Goal: Navigation & Orientation: Understand site structure

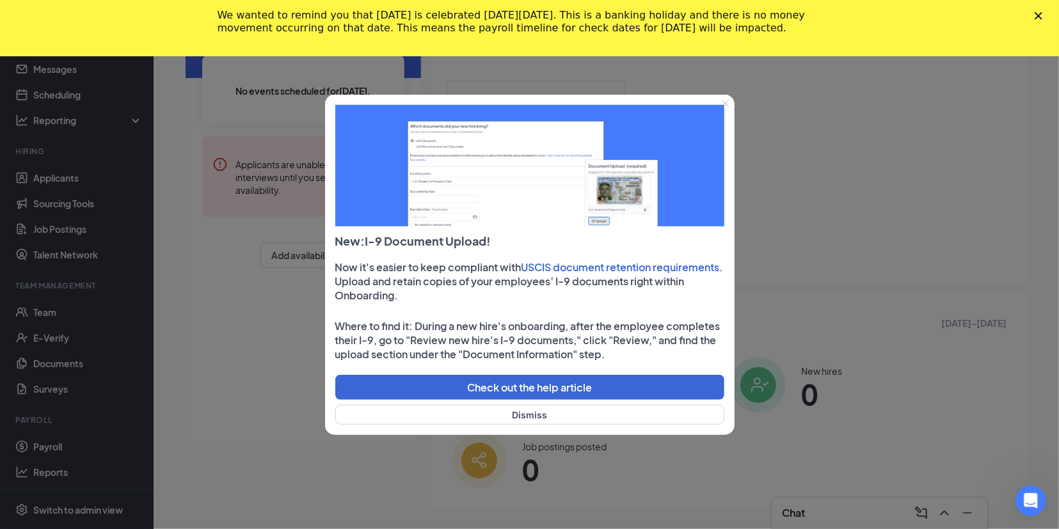
scroll to position [152, 0]
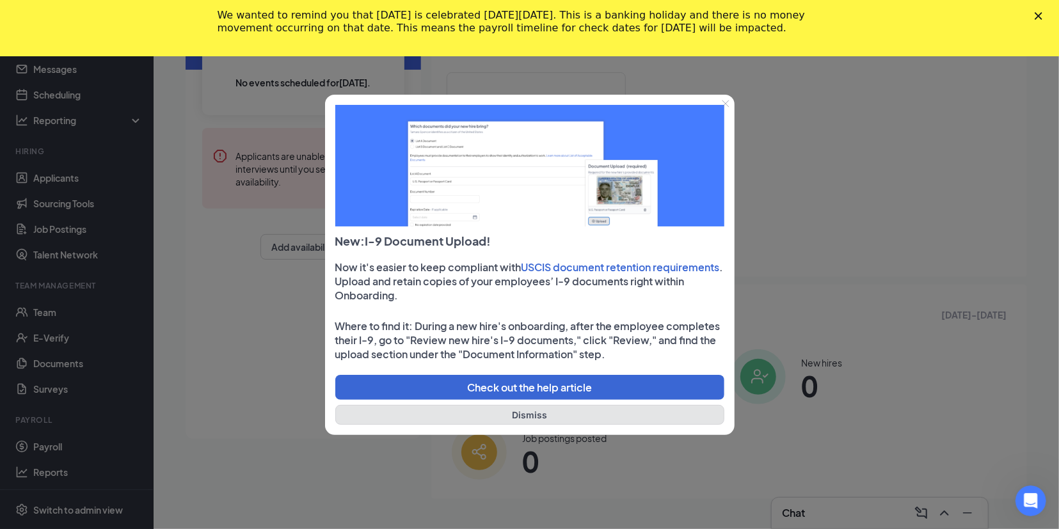
click at [534, 410] on button "Dismiss" at bounding box center [529, 415] width 389 height 20
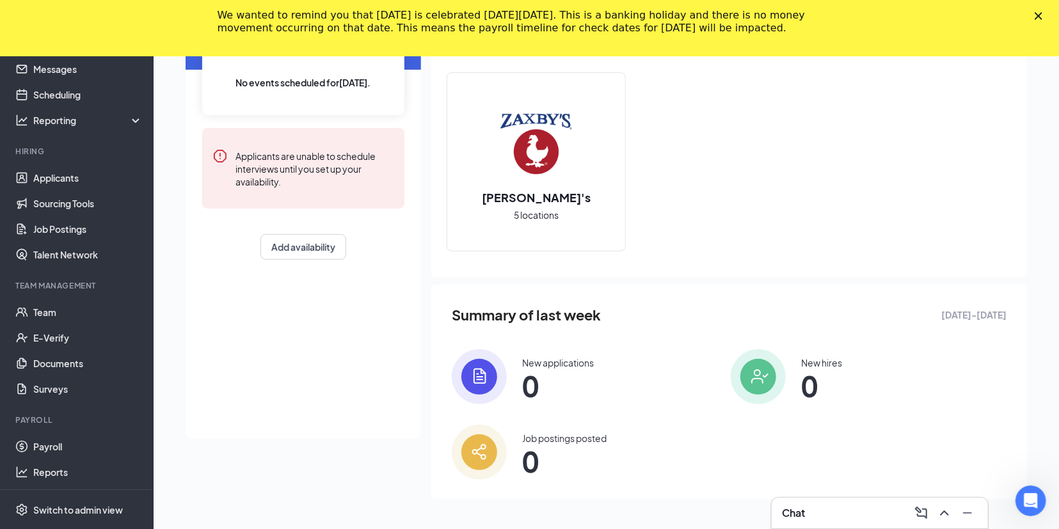
scroll to position [22, 0]
click at [65, 363] on link "Documents" at bounding box center [87, 364] width 109 height 26
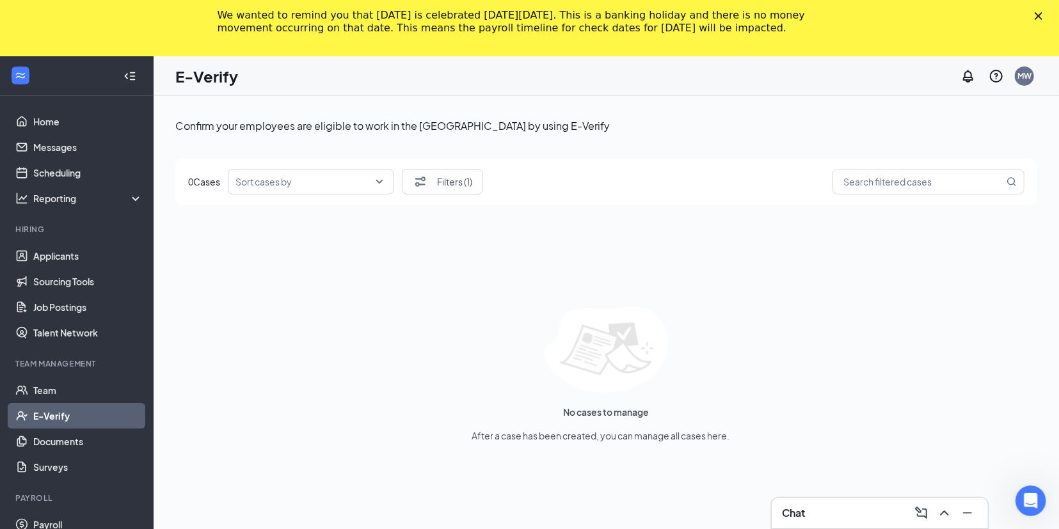
click at [1040, 16] on polygon "Close" at bounding box center [1038, 16] width 8 height 8
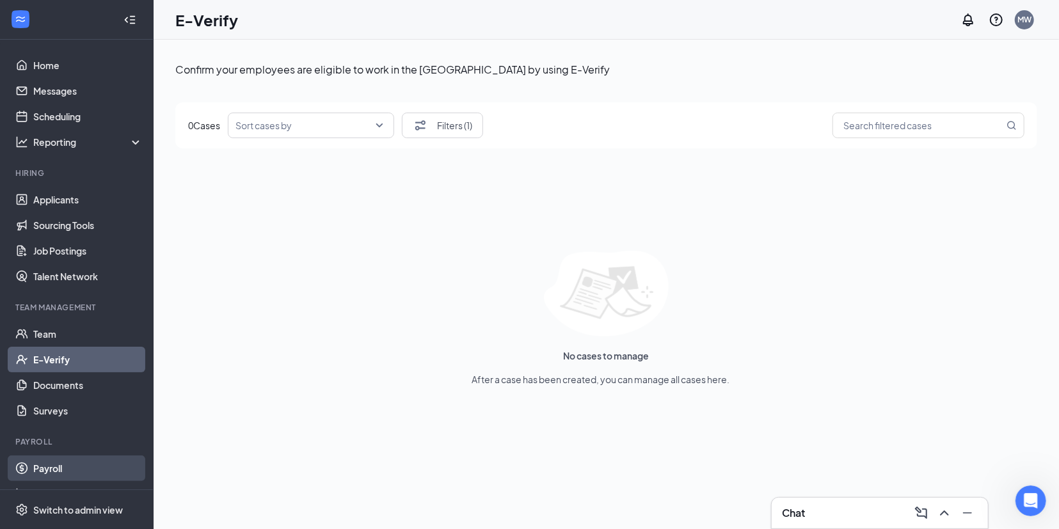
scroll to position [22, 0]
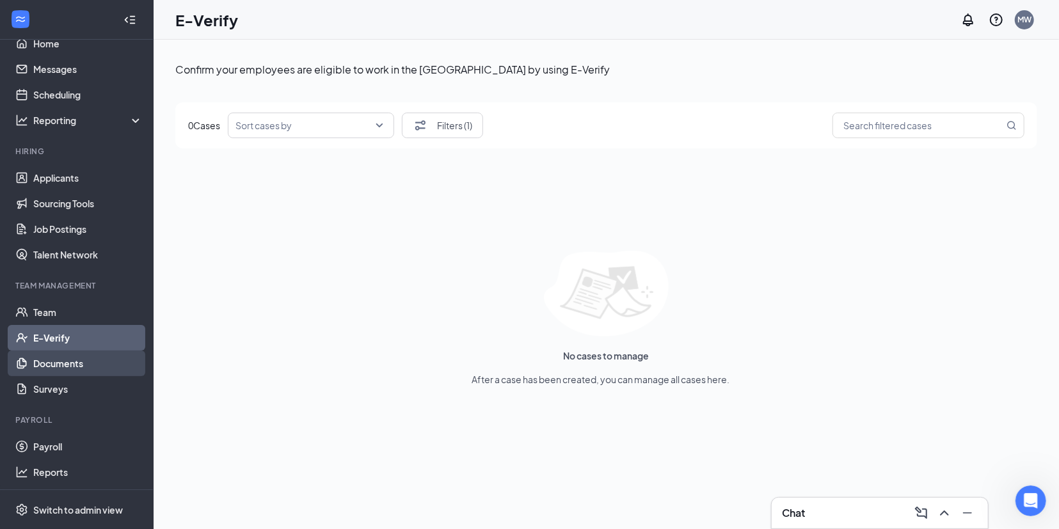
click at [58, 361] on link "Documents" at bounding box center [87, 364] width 109 height 26
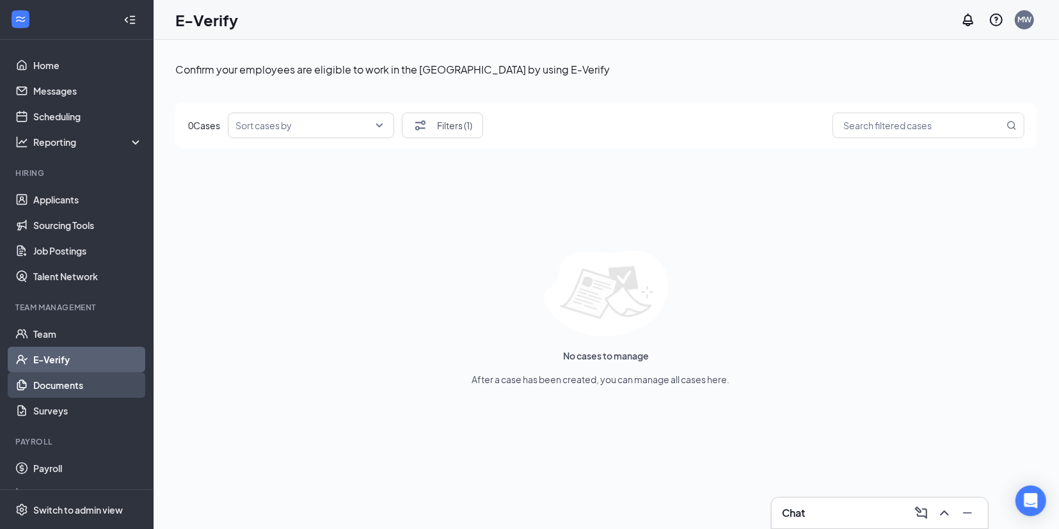
click at [87, 383] on link "Documents" at bounding box center [87, 385] width 109 height 26
click at [383, 123] on div "Sort cases by" at bounding box center [311, 126] width 166 height 26
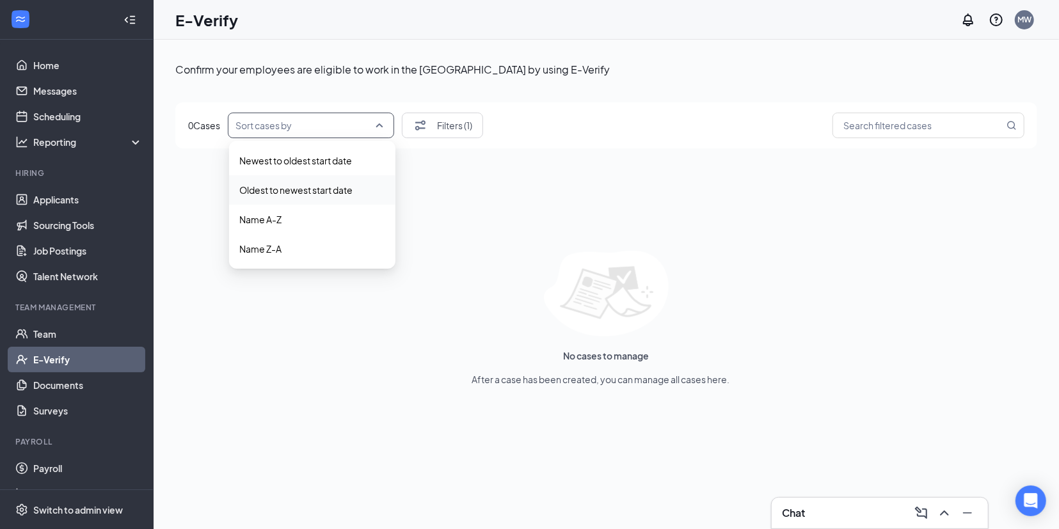
click at [516, 232] on div "Confirm your employees are eligible to work in the United States by using E-Ver…" at bounding box center [606, 313] width 862 height 516
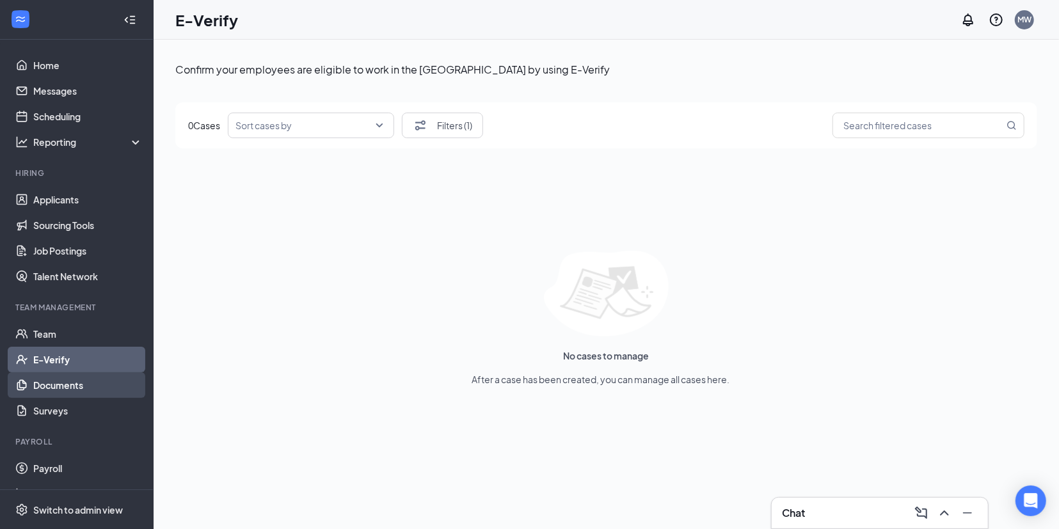
scroll to position [22, 0]
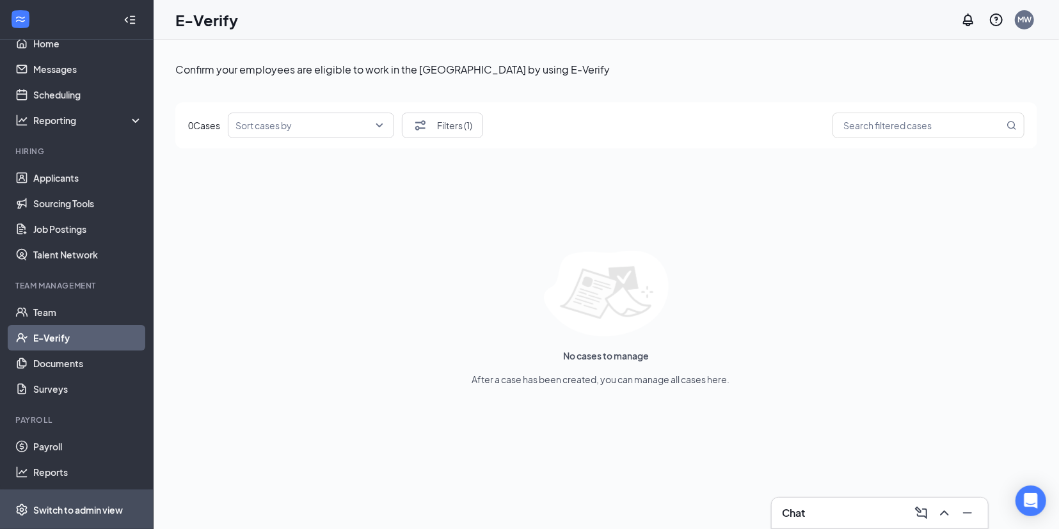
click at [106, 512] on div "Switch to admin view" at bounding box center [78, 509] width 90 height 13
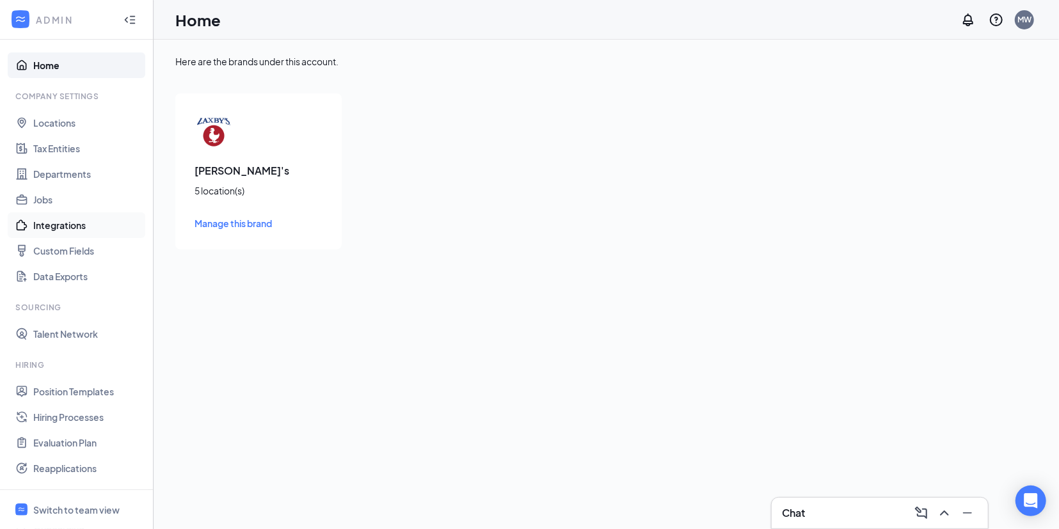
click at [79, 221] on link "Integrations" at bounding box center [87, 225] width 109 height 26
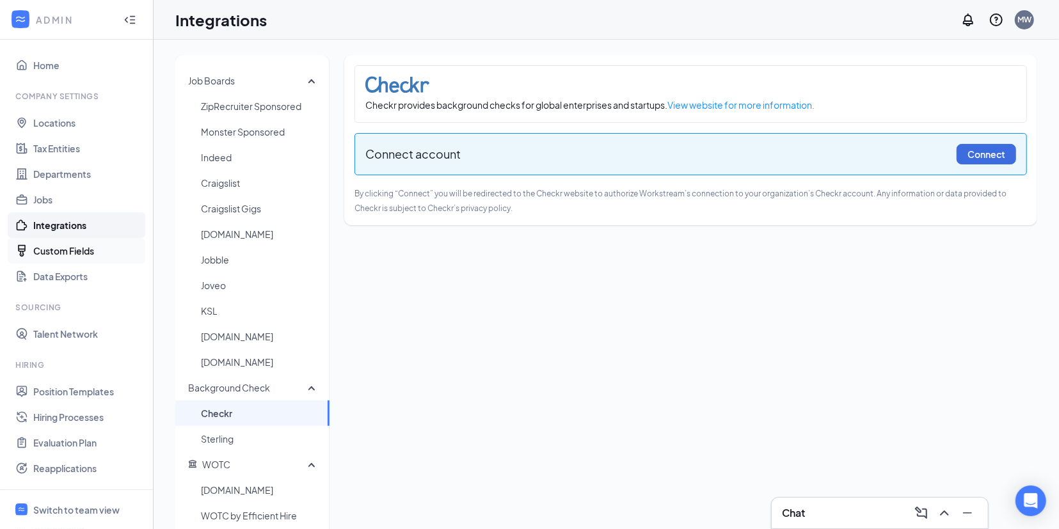
click at [74, 254] on link "Custom Fields" at bounding box center [87, 251] width 109 height 26
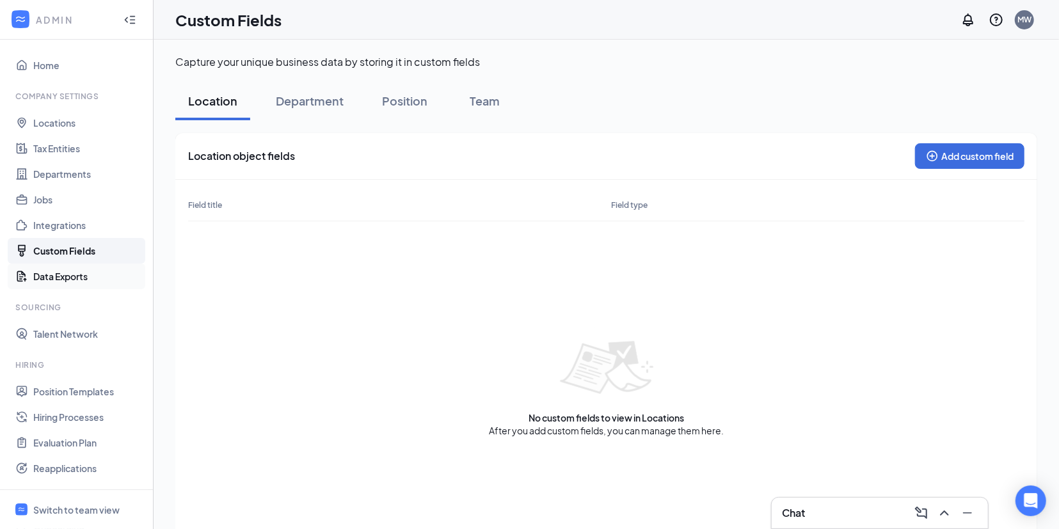
click at [59, 273] on link "Data Exports" at bounding box center [87, 277] width 109 height 26
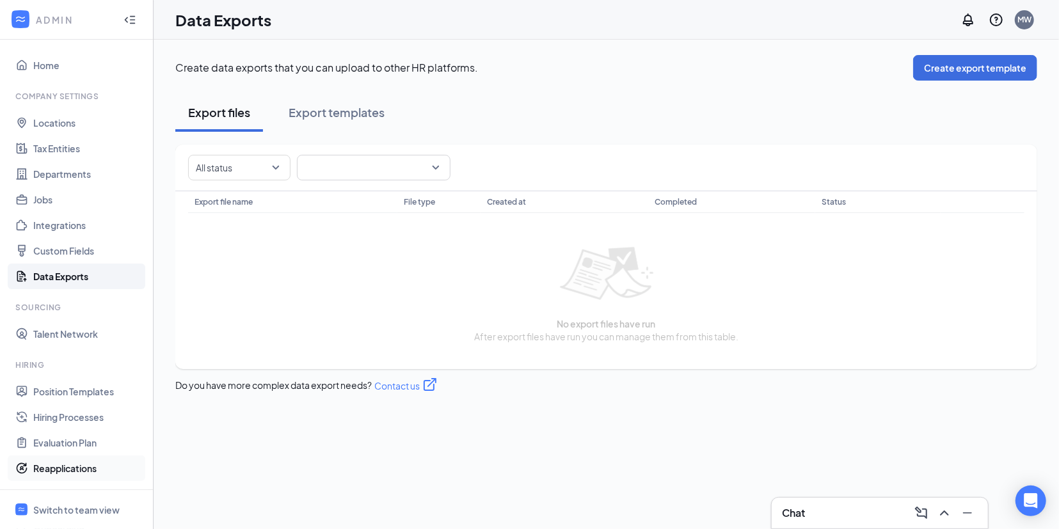
click at [57, 468] on link "Reapplications" at bounding box center [87, 468] width 109 height 26
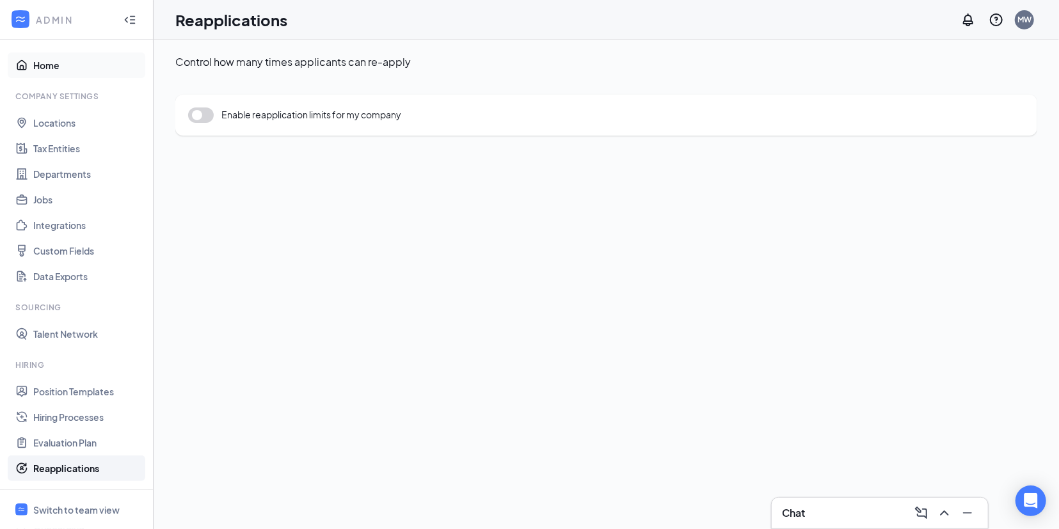
click at [38, 61] on link "Home" at bounding box center [87, 65] width 109 height 26
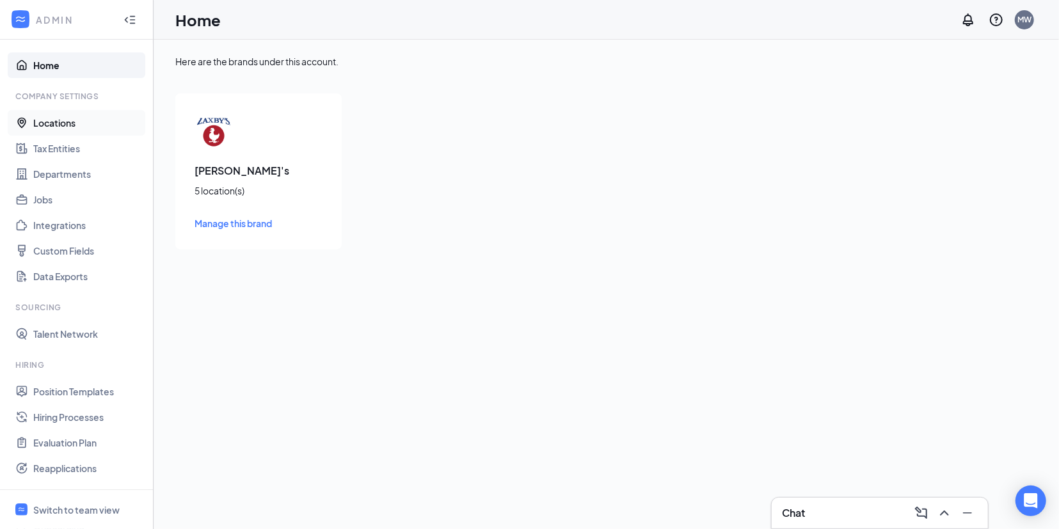
click at [44, 120] on link "Locations" at bounding box center [87, 123] width 109 height 26
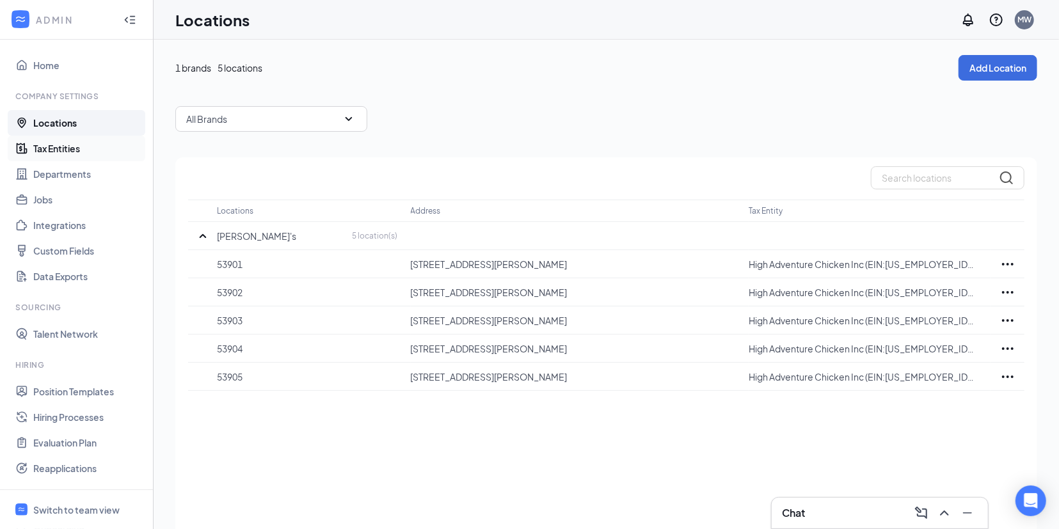
click at [58, 147] on link "Tax Entities" at bounding box center [87, 149] width 109 height 26
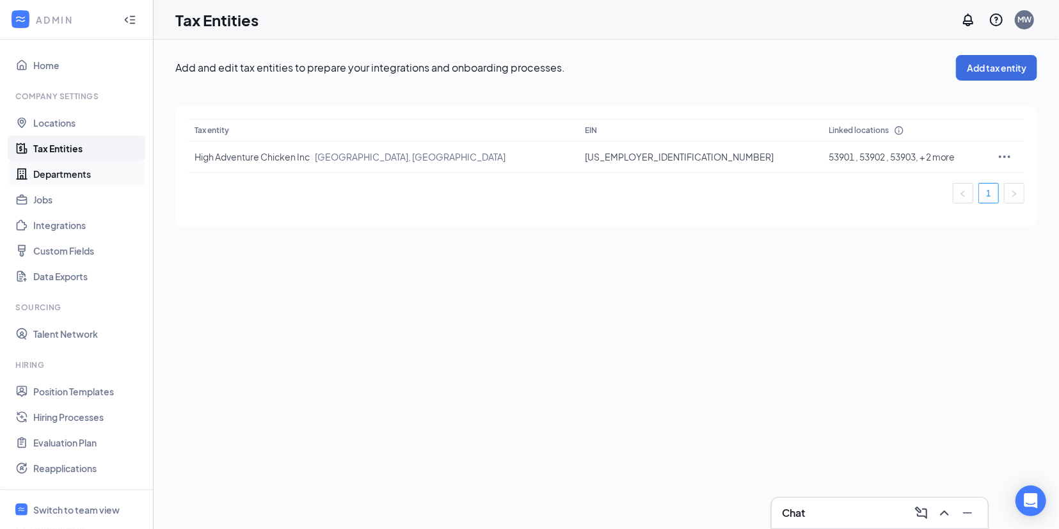
click at [52, 170] on link "Departments" at bounding box center [87, 174] width 109 height 26
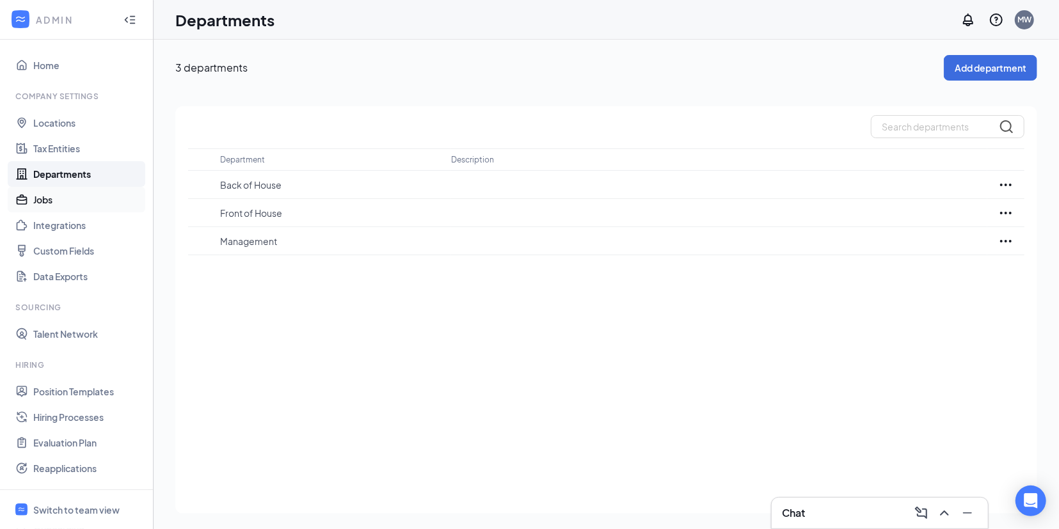
click at [44, 198] on link "Jobs" at bounding box center [87, 200] width 109 height 26
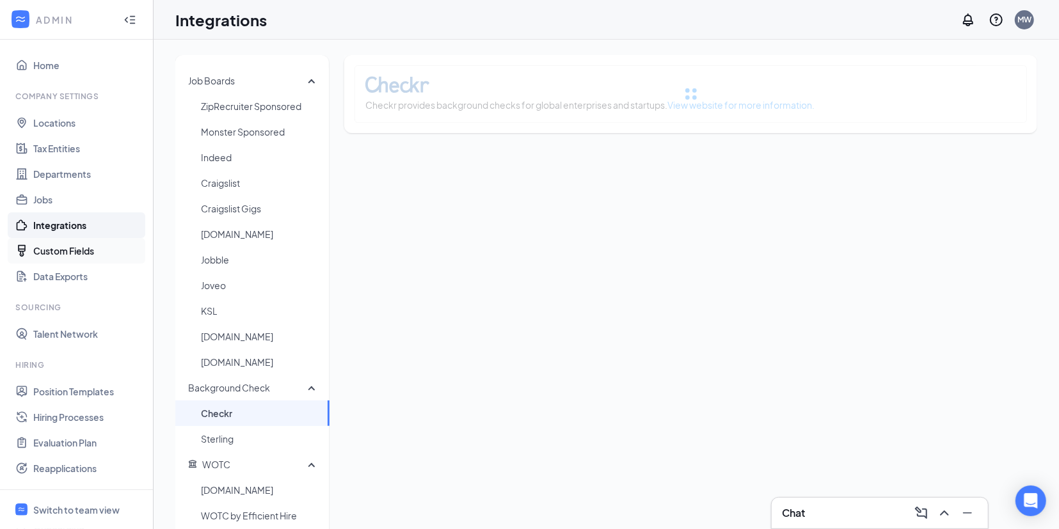
click at [74, 250] on link "Custom Fields" at bounding box center [87, 251] width 109 height 26
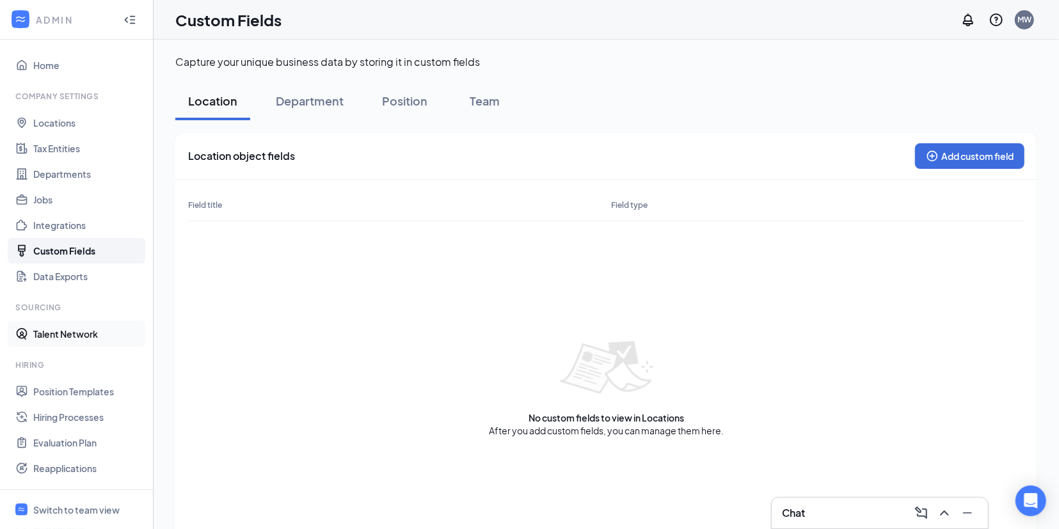
click at [53, 333] on link "Talent Network" at bounding box center [87, 334] width 109 height 26
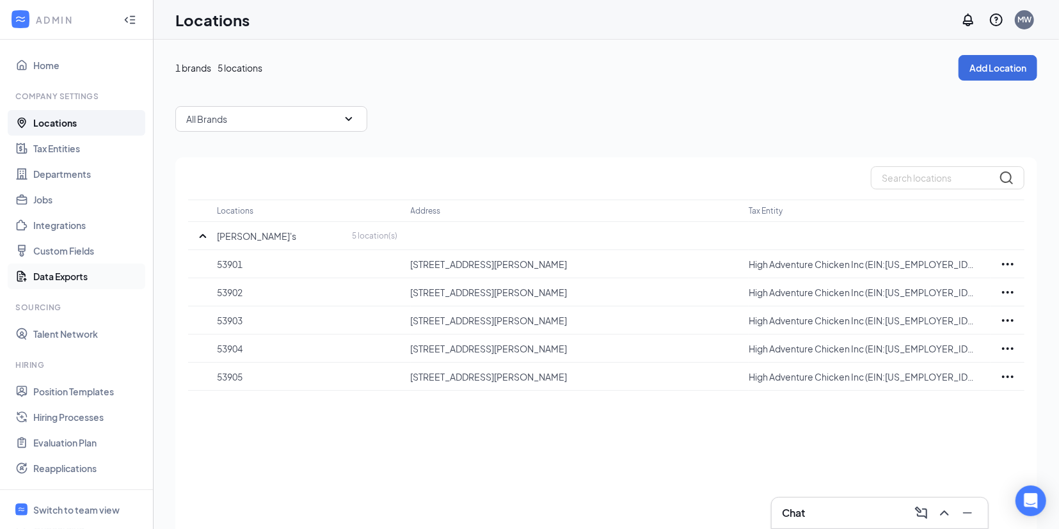
click at [68, 275] on link "Data Exports" at bounding box center [87, 277] width 109 height 26
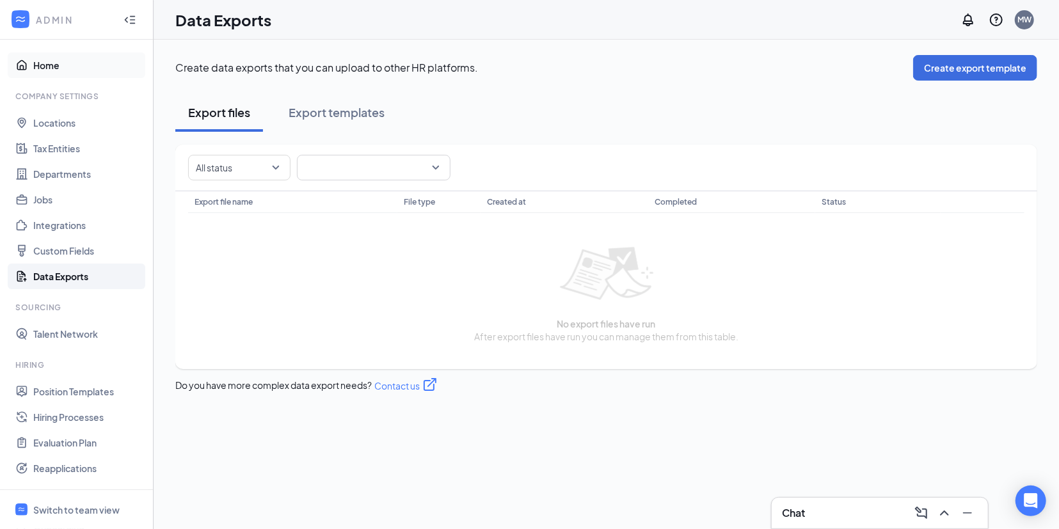
click at [44, 72] on link "Home" at bounding box center [87, 65] width 109 height 26
